Goal: Task Accomplishment & Management: Manage account settings

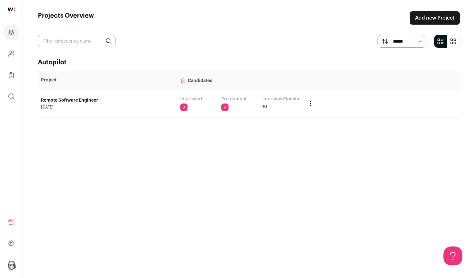
click at [289, 99] on link "Interview Pipeline" at bounding box center [281, 99] width 38 height 6
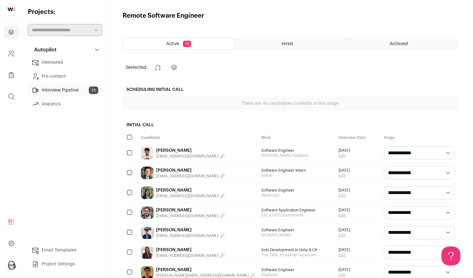
click at [170, 170] on link "[PERSON_NAME]" at bounding box center [190, 170] width 69 height 6
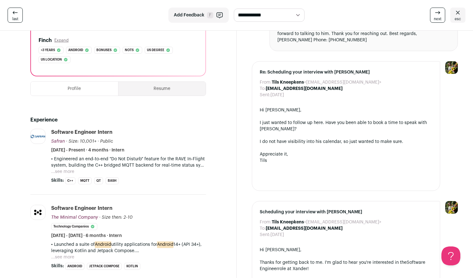
scroll to position [98, 0]
click at [71, 172] on button "...see more" at bounding box center [62, 172] width 23 height 6
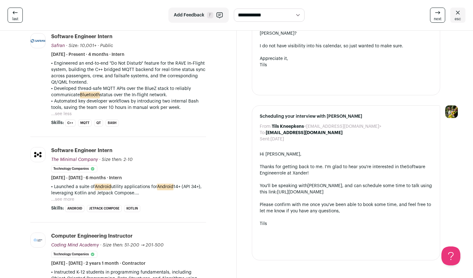
scroll to position [195, 0]
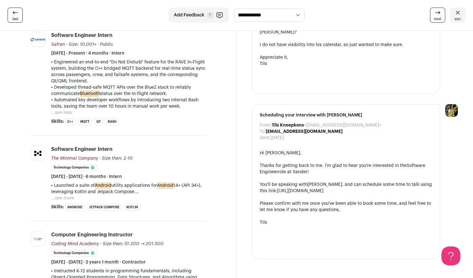
click at [70, 198] on button "...see more" at bounding box center [62, 198] width 23 height 6
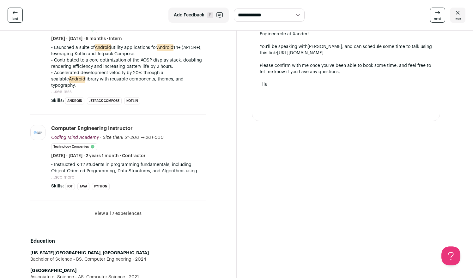
scroll to position [333, 0]
click at [128, 211] on button "View all 7 experiences" at bounding box center [117, 214] width 47 height 6
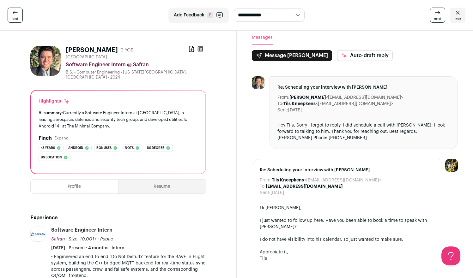
scroll to position [0, 0]
click at [157, 185] on button "Resume" at bounding box center [161, 187] width 87 height 14
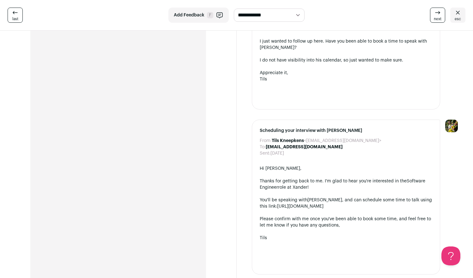
scroll to position [180, 0]
click at [206, 86] on div "Kevin Lopez 0 YOE Download resume Los Angeles Metropolitan Area Software Engine…" at bounding box center [118, 264] width 206 height 807
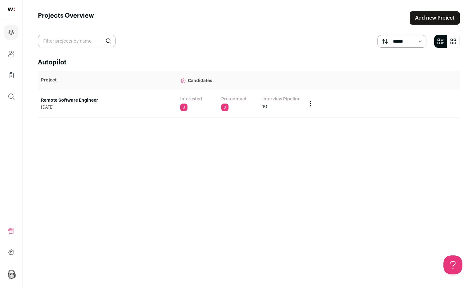
click at [275, 97] on link "Interview Pipeline" at bounding box center [281, 99] width 38 height 6
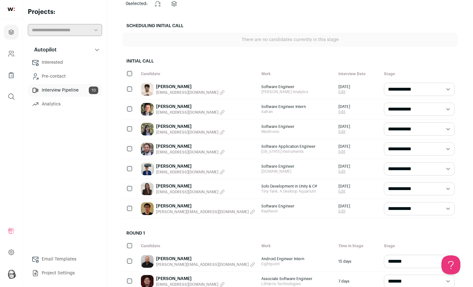
scroll to position [66, 0]
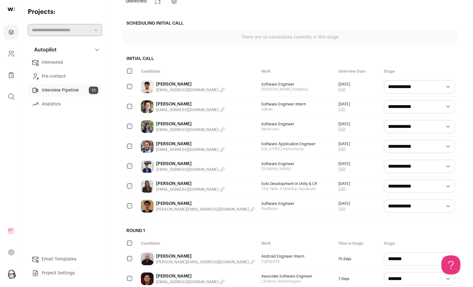
click at [164, 105] on link "[PERSON_NAME]" at bounding box center [190, 104] width 69 height 6
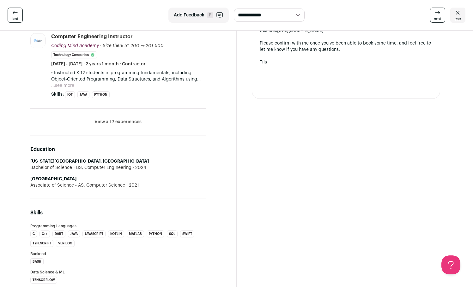
scroll to position [358, 0]
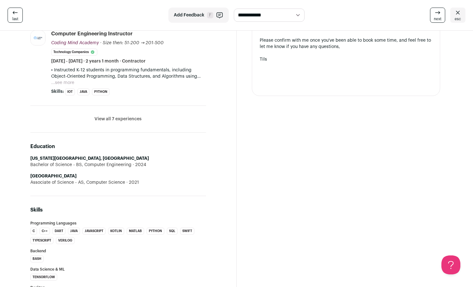
click at [130, 119] on button "View all 7 experiences" at bounding box center [117, 119] width 47 height 6
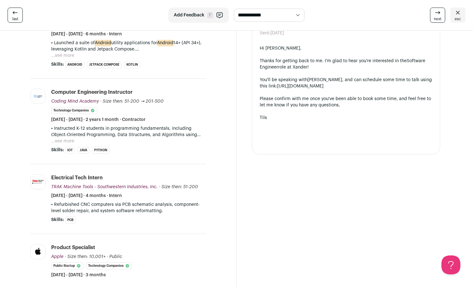
scroll to position [298, 0]
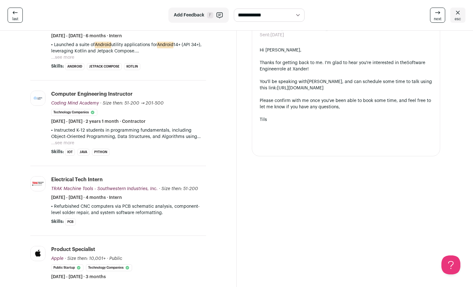
click at [65, 142] on button "...see more" at bounding box center [62, 143] width 23 height 6
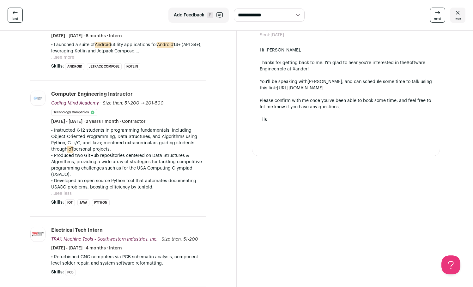
click at [169, 150] on p "• Instructed K-12 students in programming fundamentals, including Object-Orient…" at bounding box center [128, 139] width 155 height 25
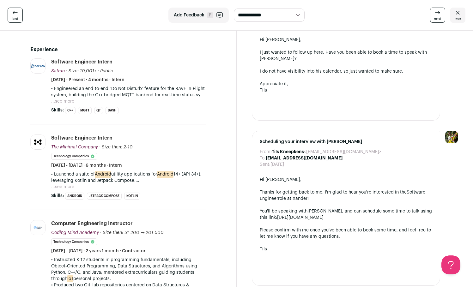
scroll to position [168, 0]
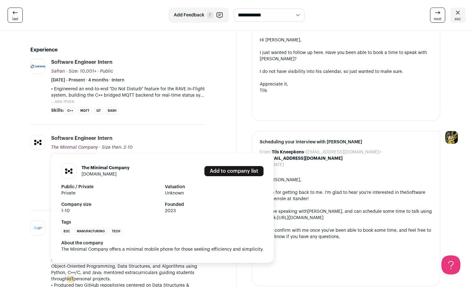
click at [79, 146] on span "The Minimal Company" at bounding box center [74, 147] width 47 height 4
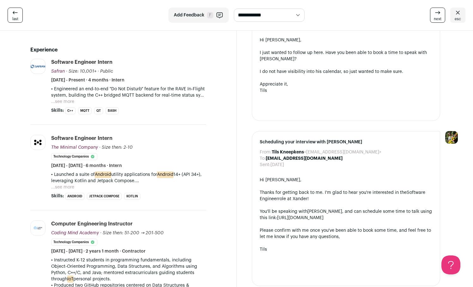
click at [69, 100] on button "...see more" at bounding box center [62, 101] width 23 height 6
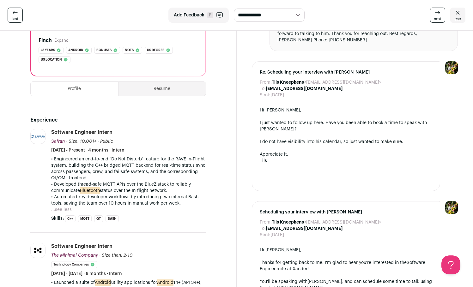
scroll to position [64, 0]
